Goal: Find contact information

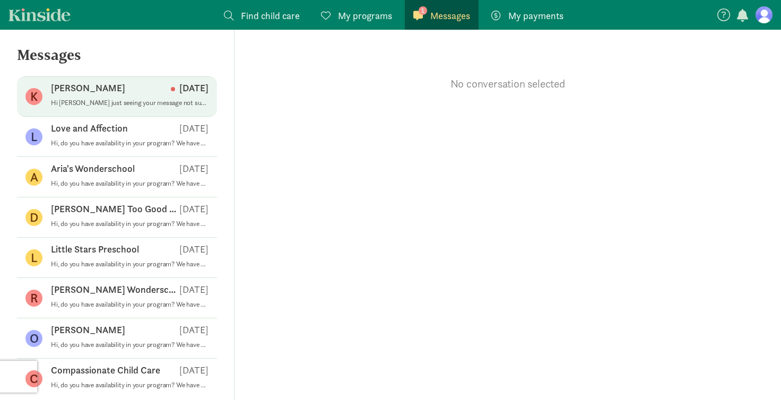
click at [98, 91] on p "[PERSON_NAME]" at bounding box center [88, 88] width 74 height 13
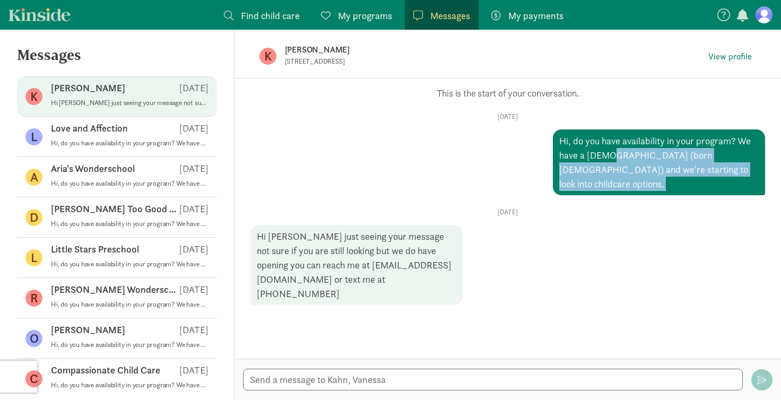
drag, startPoint x: 603, startPoint y: 154, endPoint x: 625, endPoint y: 181, distance: 34.6
click at [625, 181] on div "Opps, something went wrong :( Retry This is the start of your conversation. [DA…" at bounding box center [507, 196] width 515 height 218
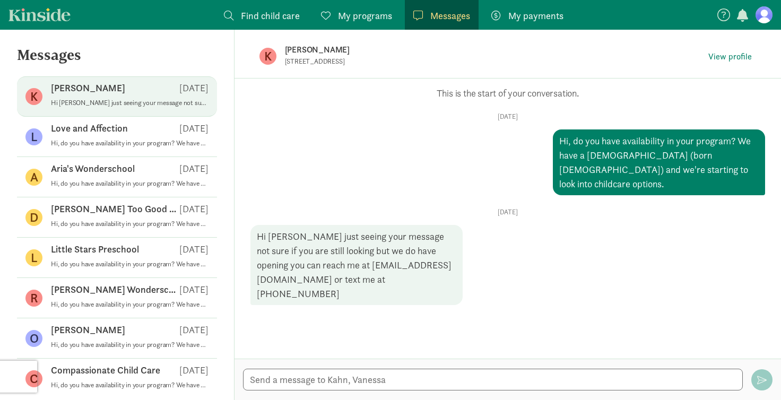
click at [416, 232] on div "Hi [PERSON_NAME] just seeing your message not sure if you are still looking but…" at bounding box center [356, 265] width 212 height 80
drag, startPoint x: 307, startPoint y: 254, endPoint x: 389, endPoint y: 256, distance: 81.7
click at [389, 256] on div "Hi [PERSON_NAME] just seeing your message not sure if you are still looking but…" at bounding box center [356, 265] width 212 height 80
drag, startPoint x: 395, startPoint y: 63, endPoint x: 284, endPoint y: 62, distance: 110.9
click at [285, 62] on p "[STREET_ADDRESS]" at bounding box center [415, 61] width 260 height 8
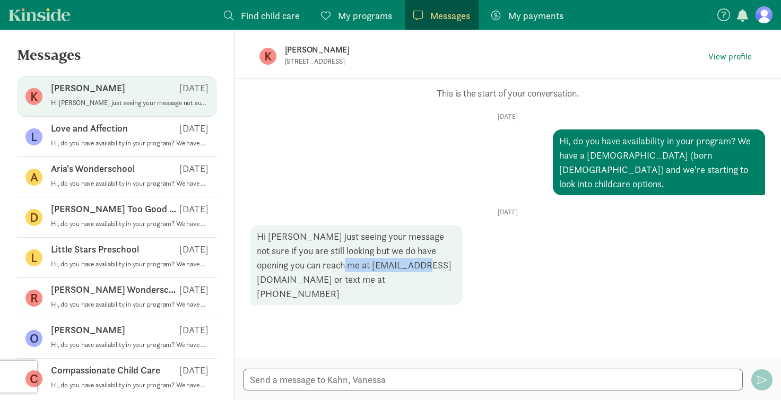
copy p "[STREET_ADDRESS]"
